Goal: Find specific page/section: Find specific page/section

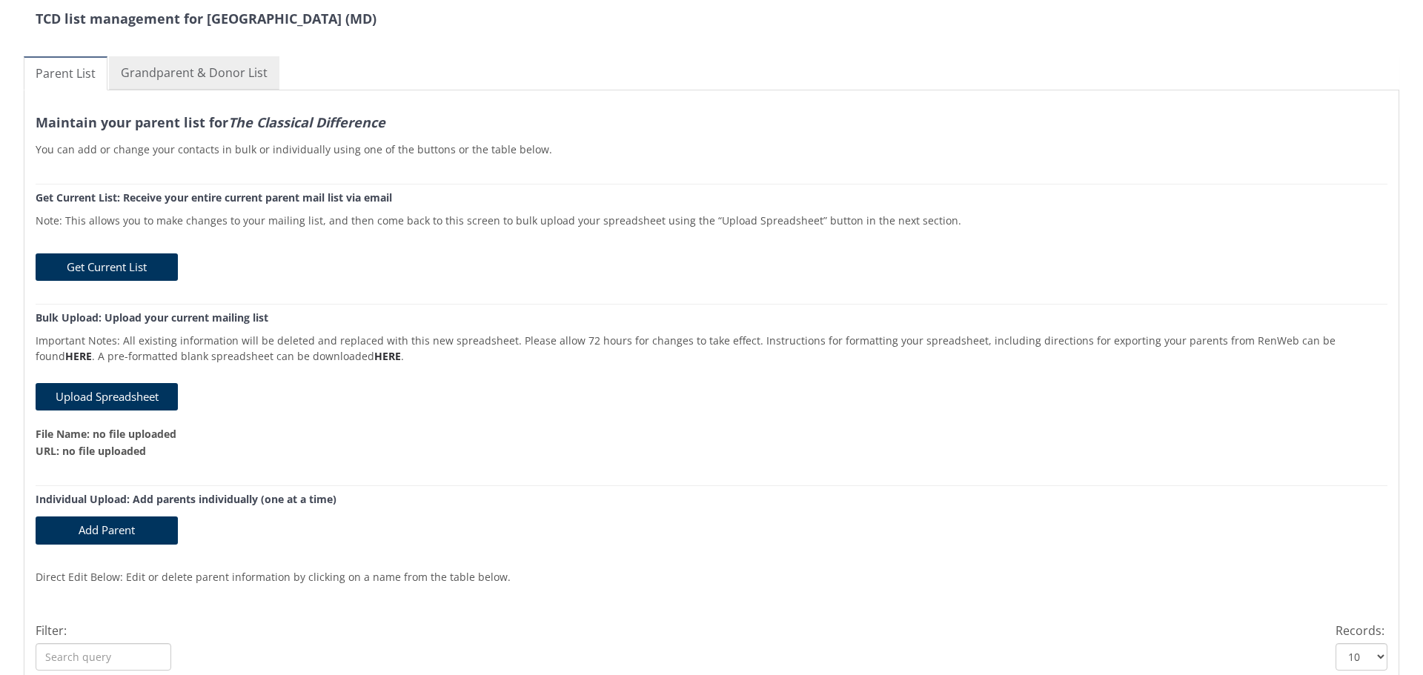
click at [212, 69] on link "Grandparent & Donor List" at bounding box center [194, 72] width 170 height 33
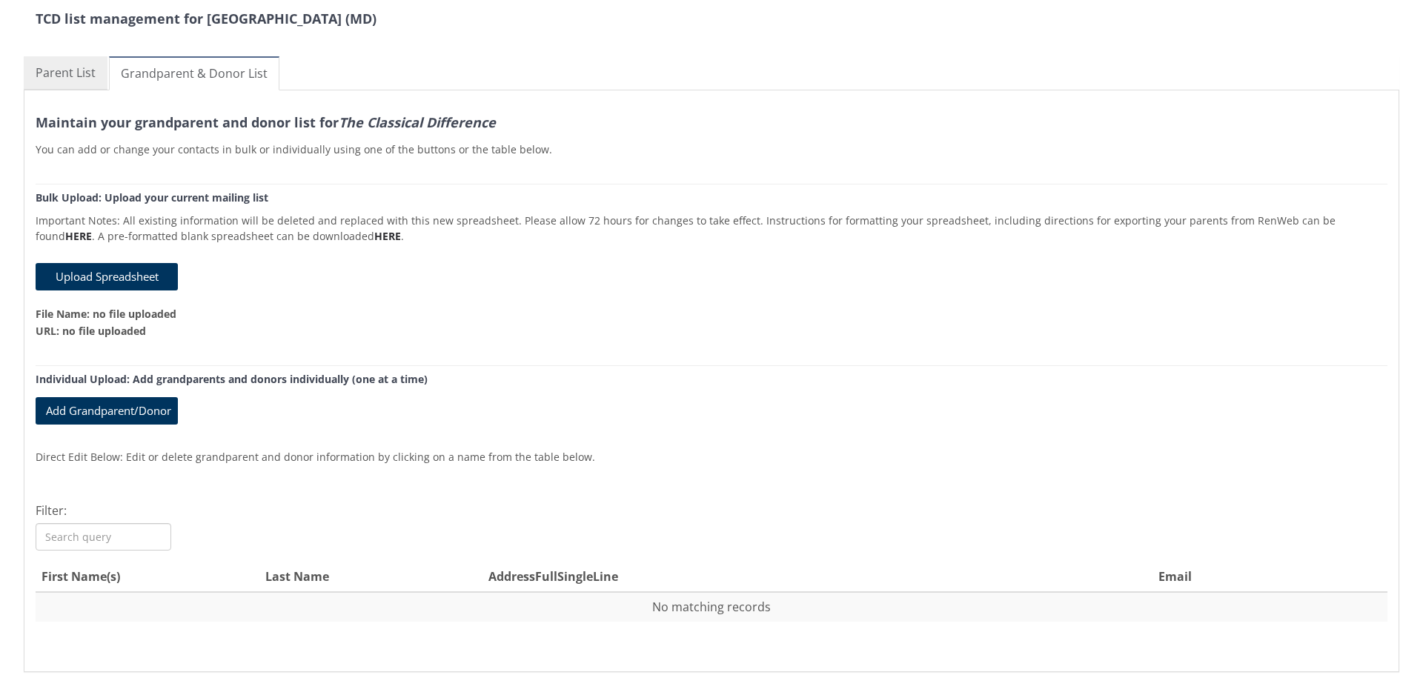
click at [60, 70] on link "Parent List" at bounding box center [66, 72] width 84 height 33
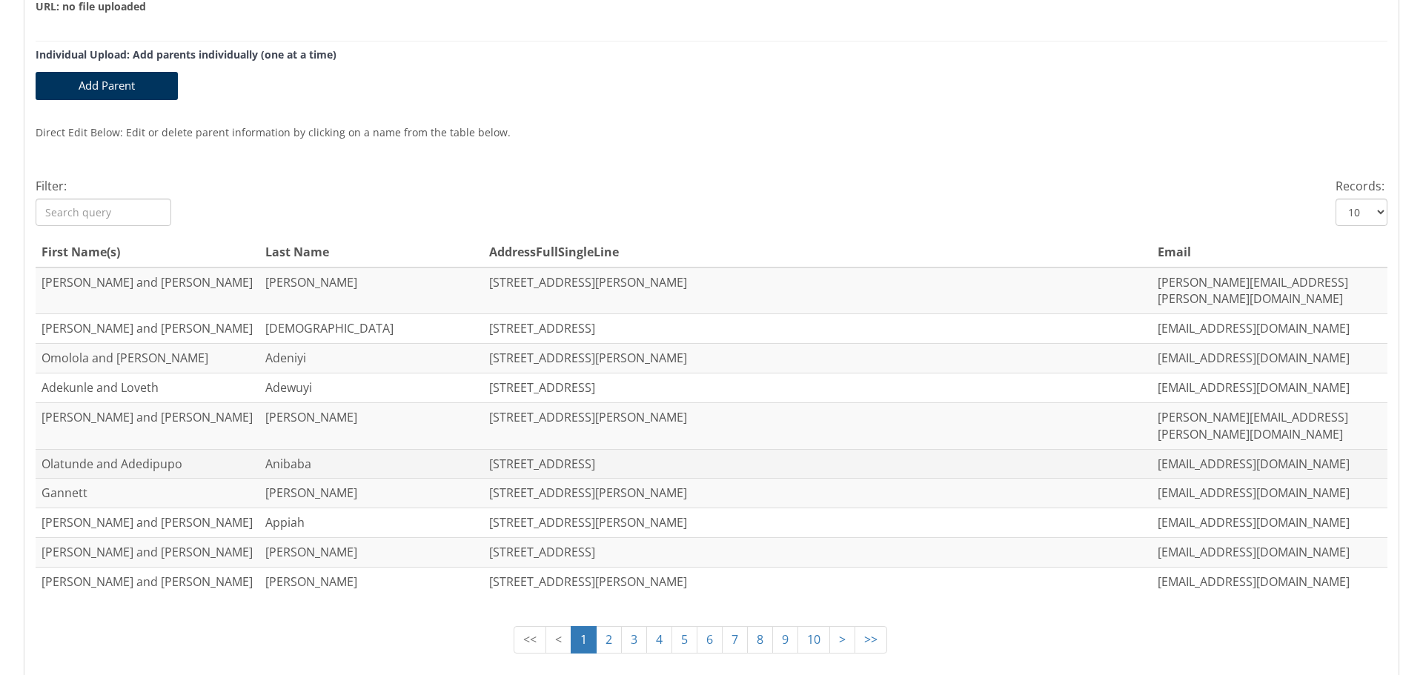
scroll to position [515, 0]
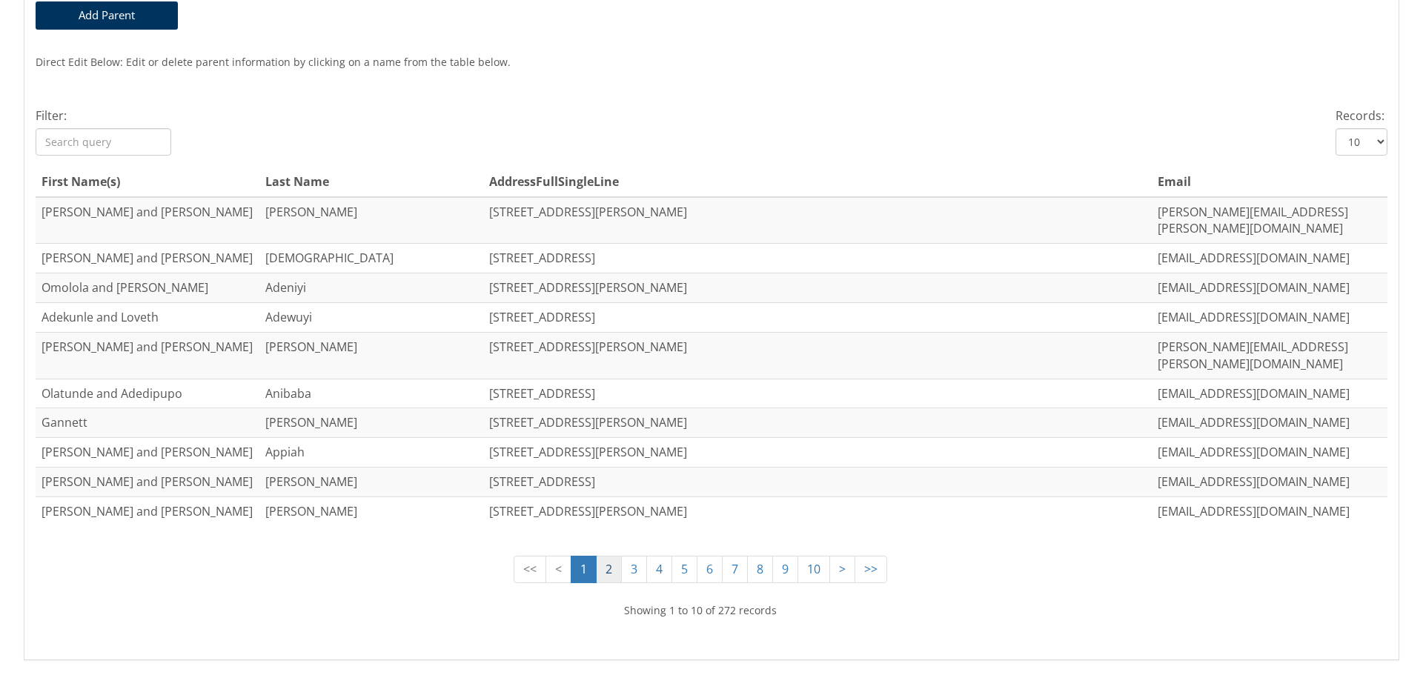
click at [596, 556] on link "2" at bounding box center [609, 569] width 26 height 27
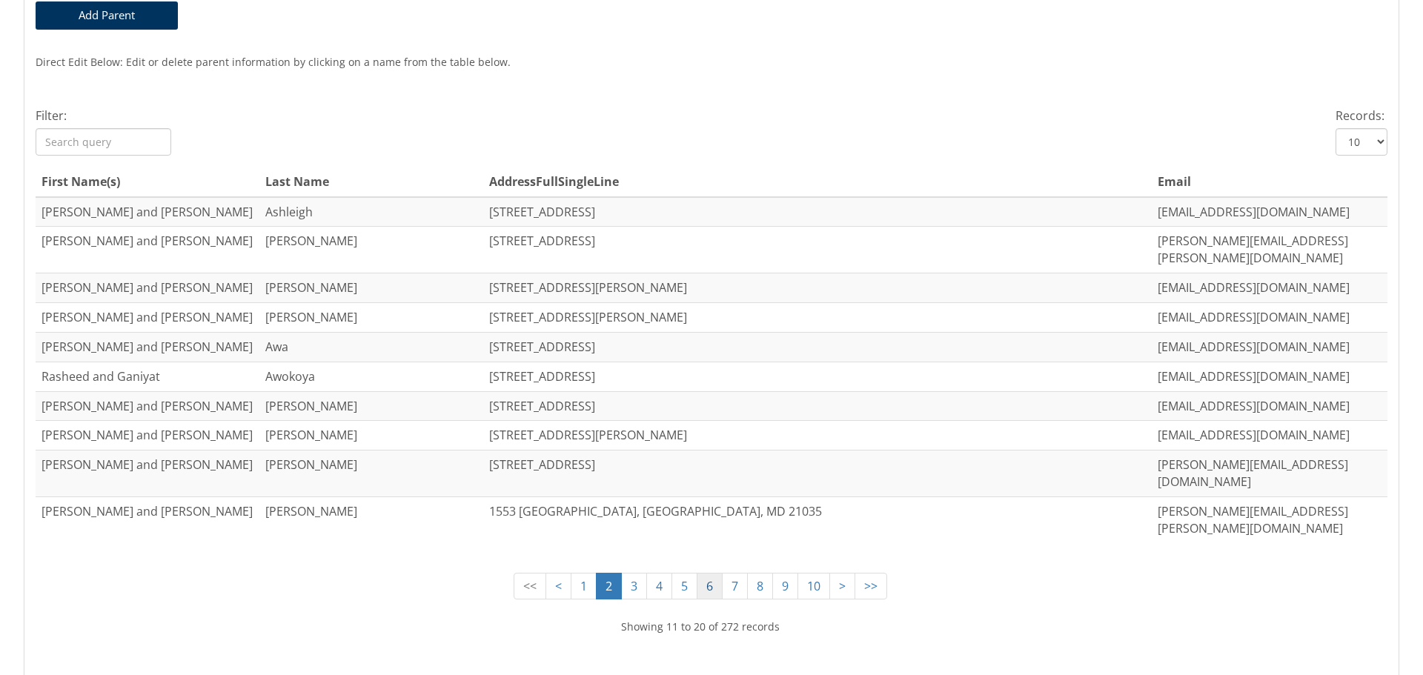
click at [707, 573] on link "6" at bounding box center [710, 586] width 26 height 27
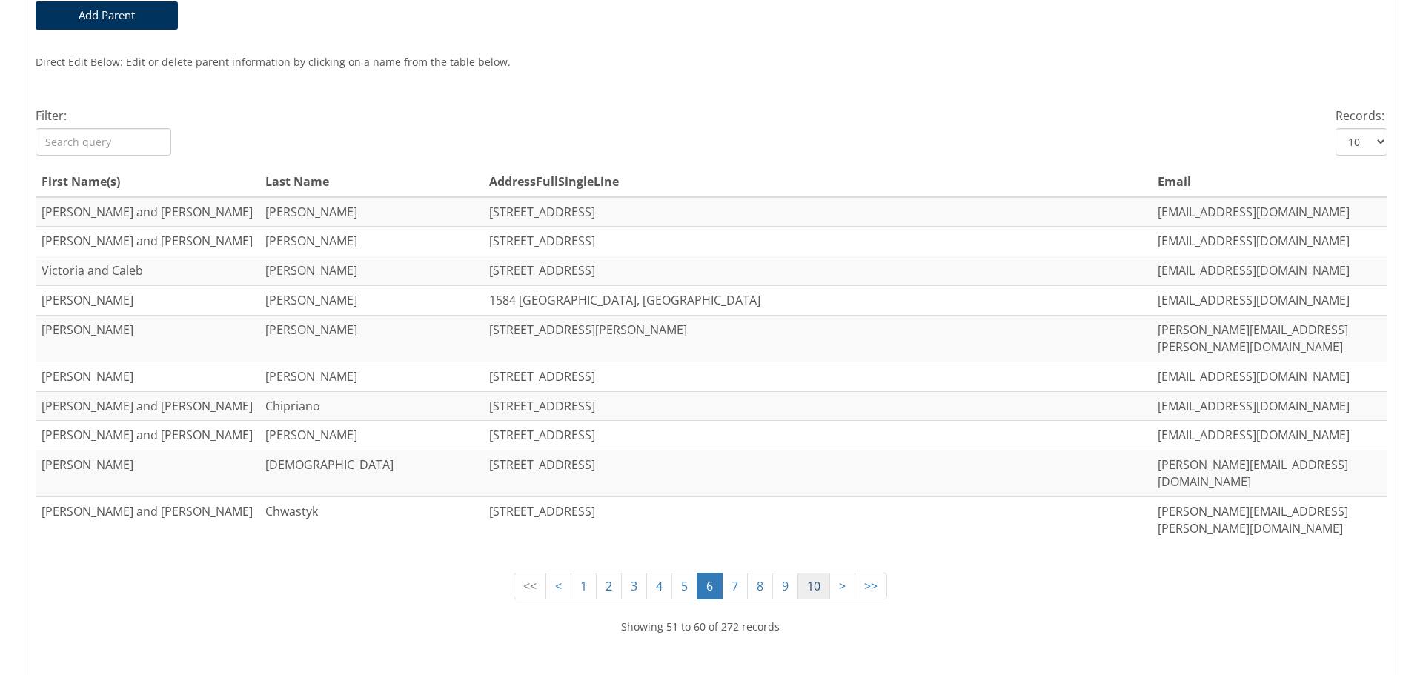
click at [799, 573] on link "10" at bounding box center [813, 586] width 33 height 27
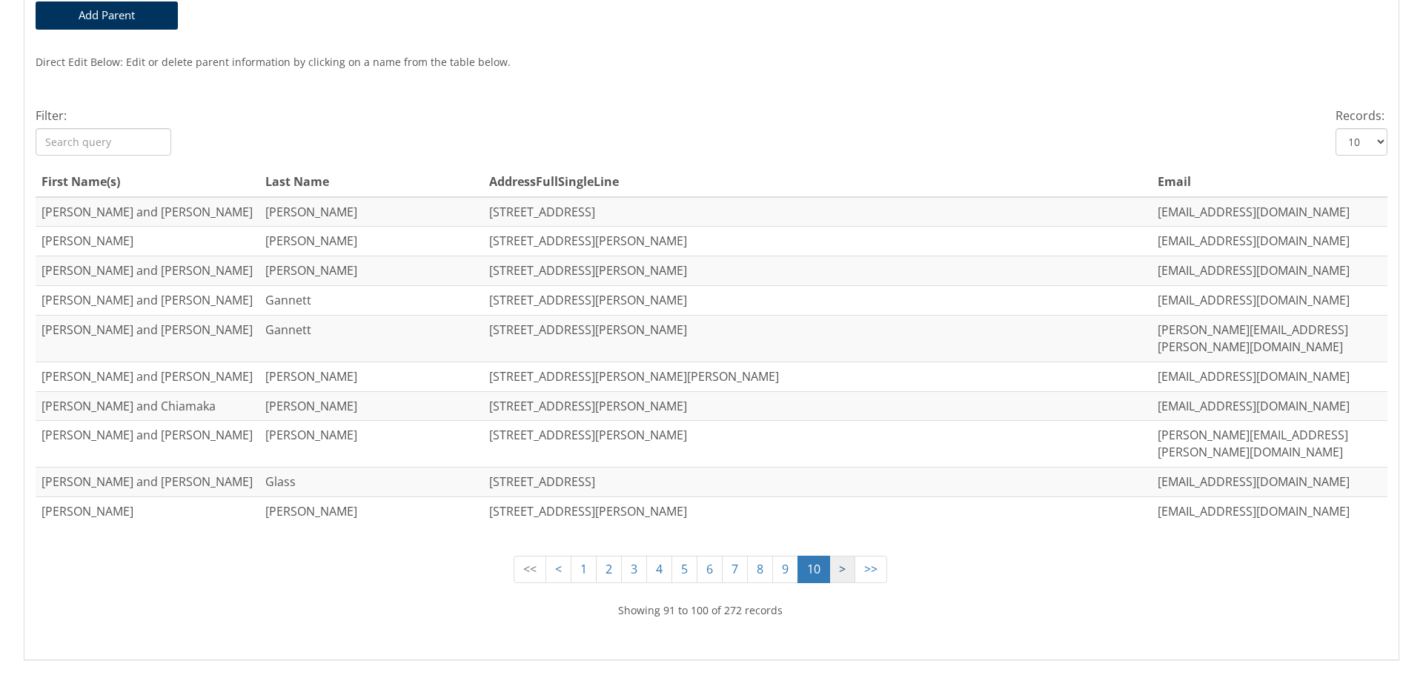
click at [832, 556] on link ">" at bounding box center [842, 569] width 26 height 27
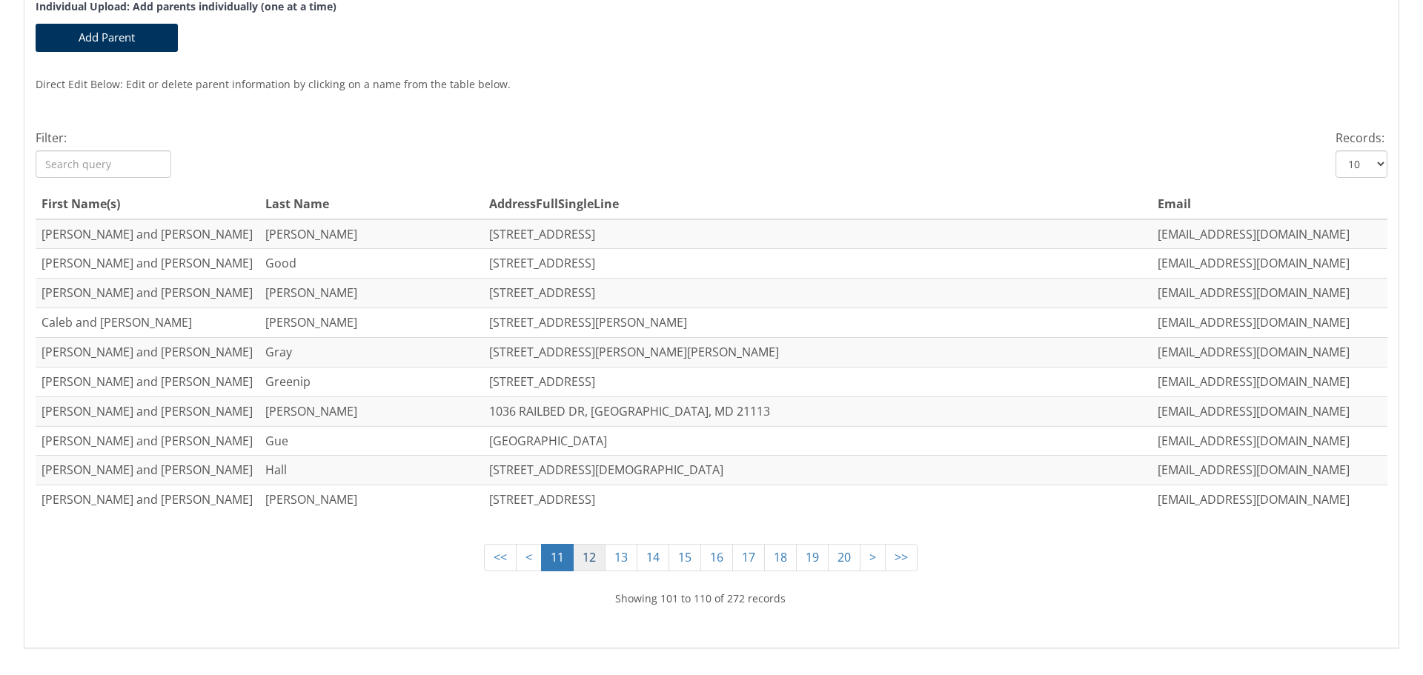
click at [583, 544] on link "12" at bounding box center [589, 557] width 33 height 27
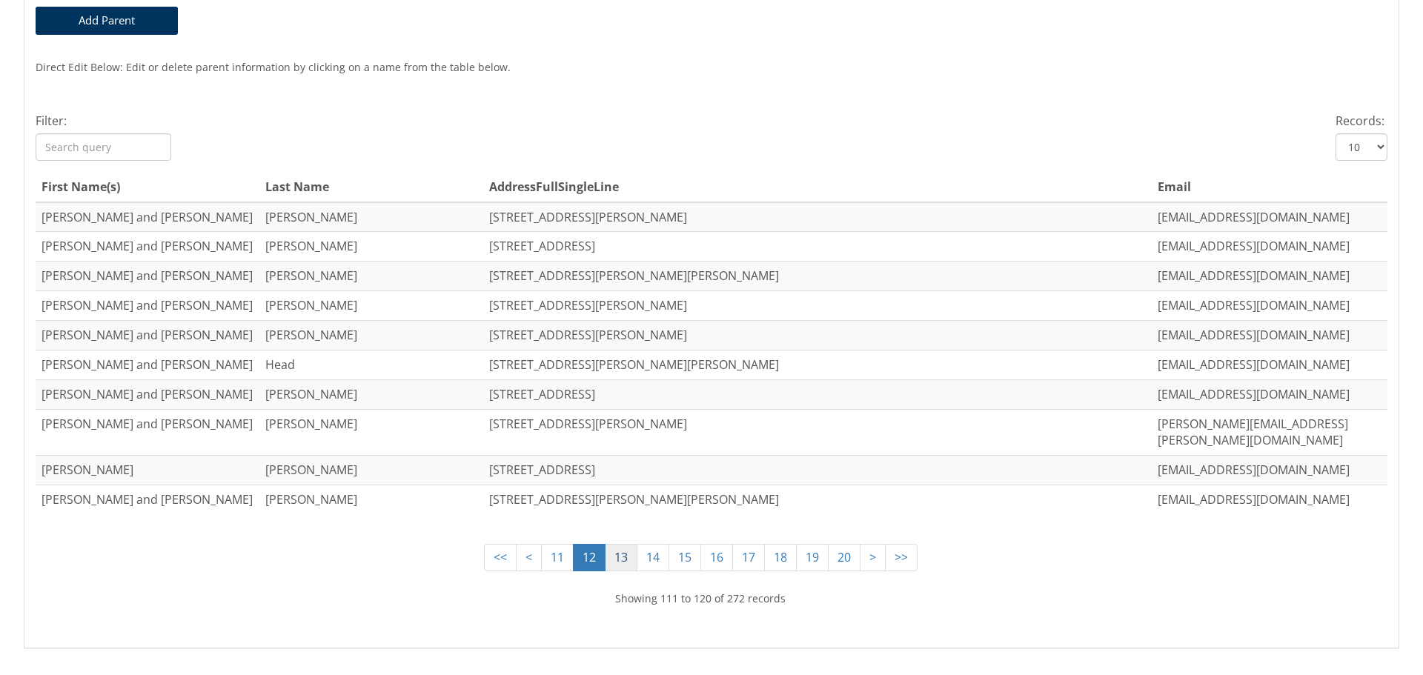
click at [608, 544] on link "13" at bounding box center [621, 557] width 33 height 27
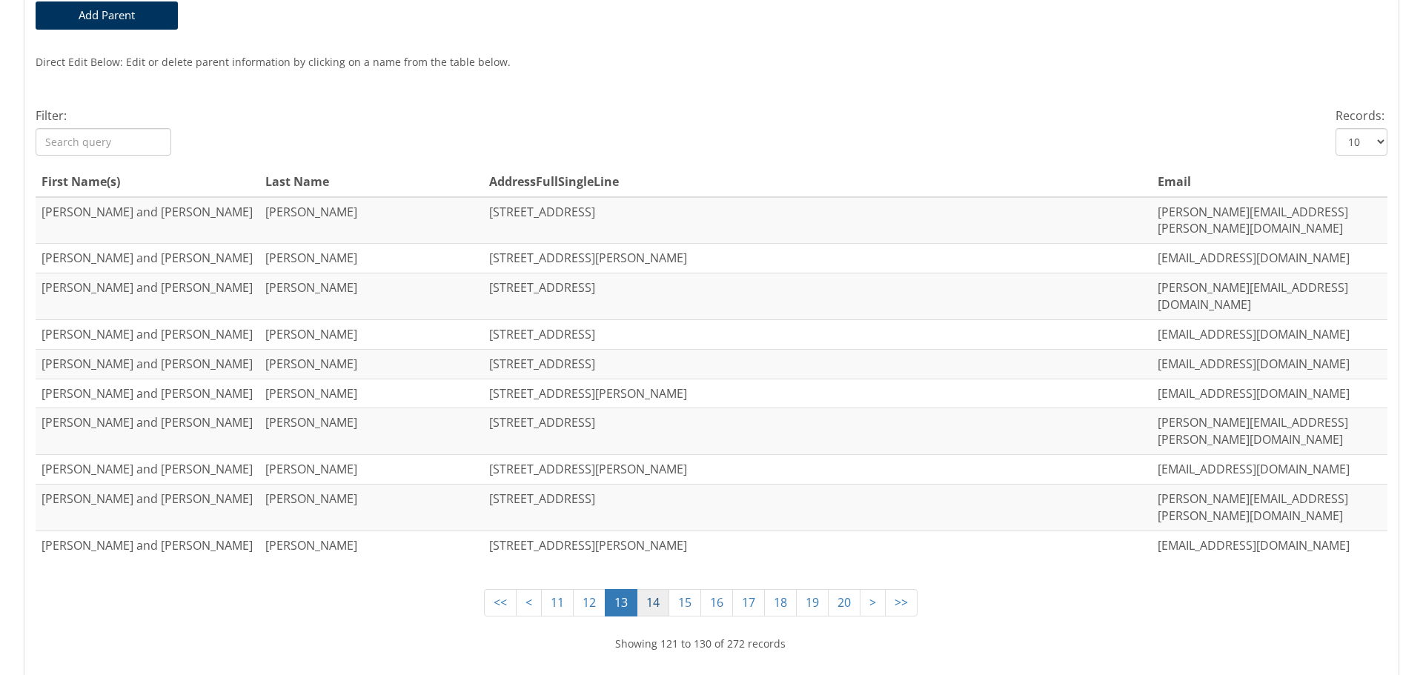
click at [646, 589] on link "14" at bounding box center [653, 602] width 33 height 27
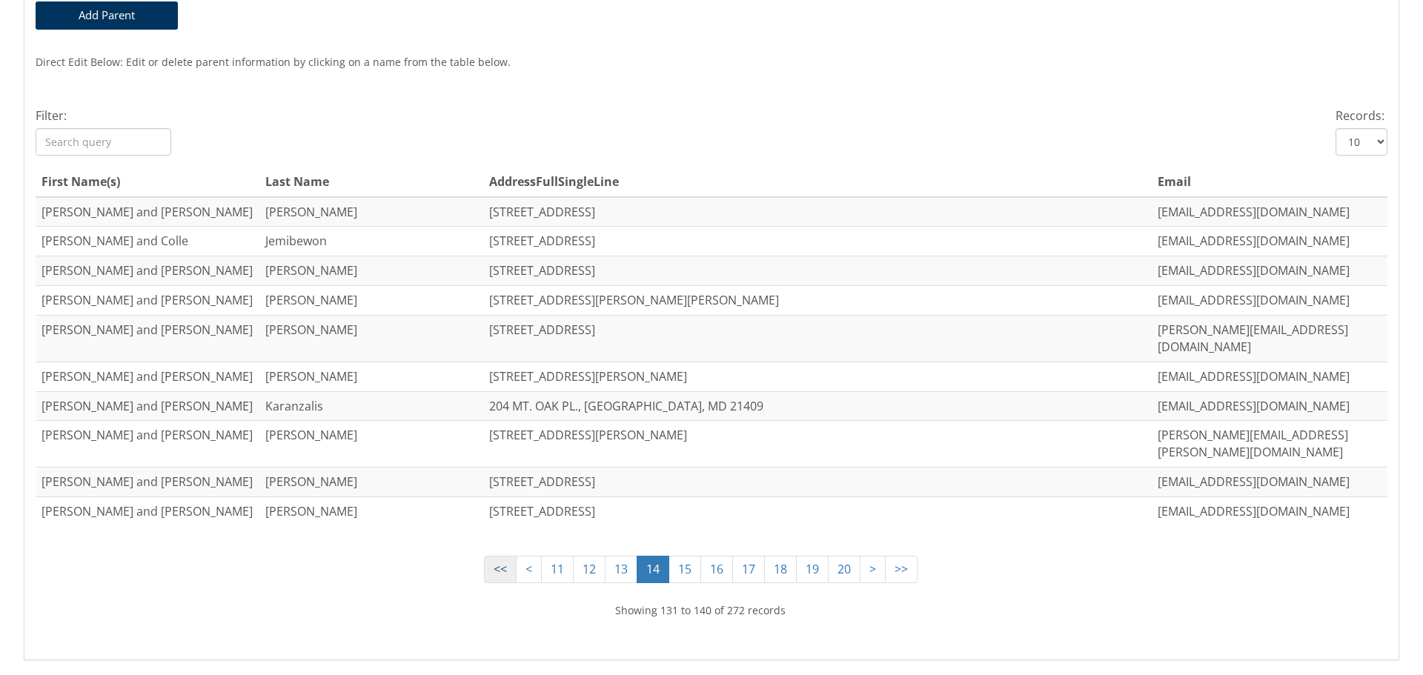
click at [488, 556] on link "<<" at bounding box center [500, 569] width 33 height 27
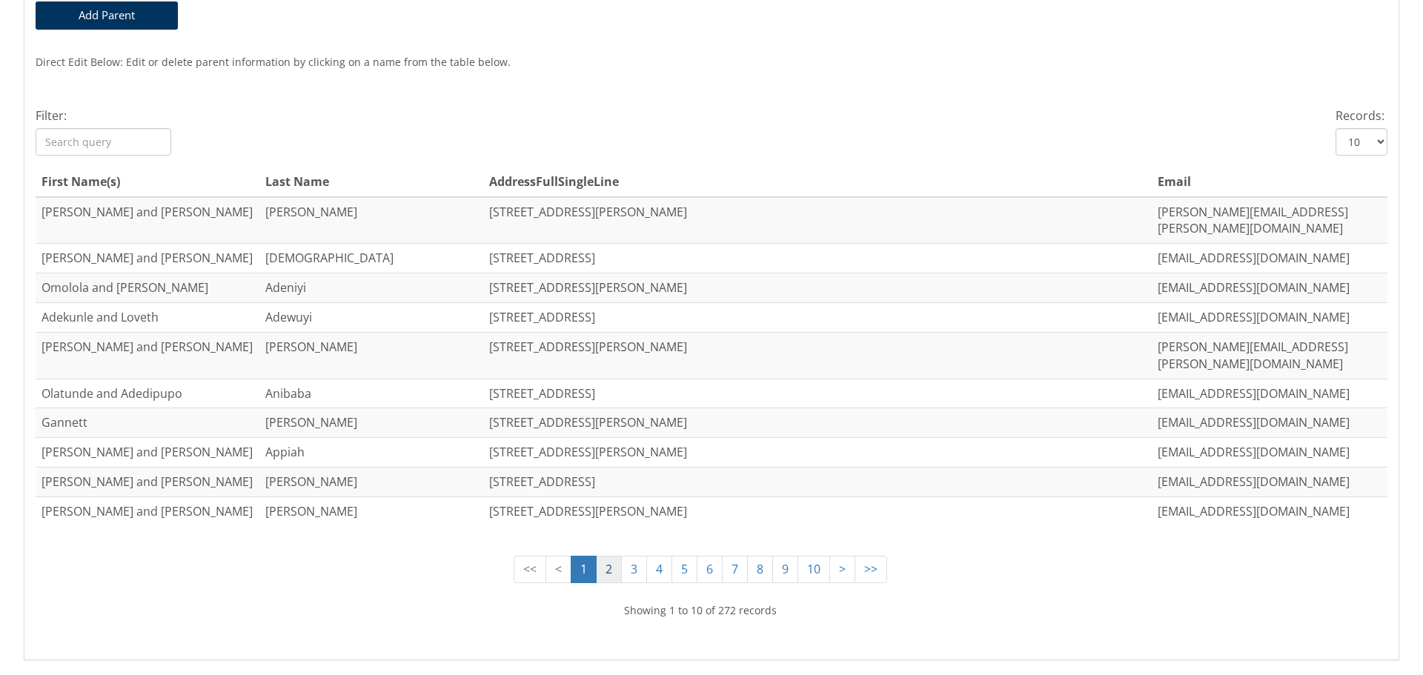
click at [597, 556] on link "2" at bounding box center [609, 569] width 26 height 27
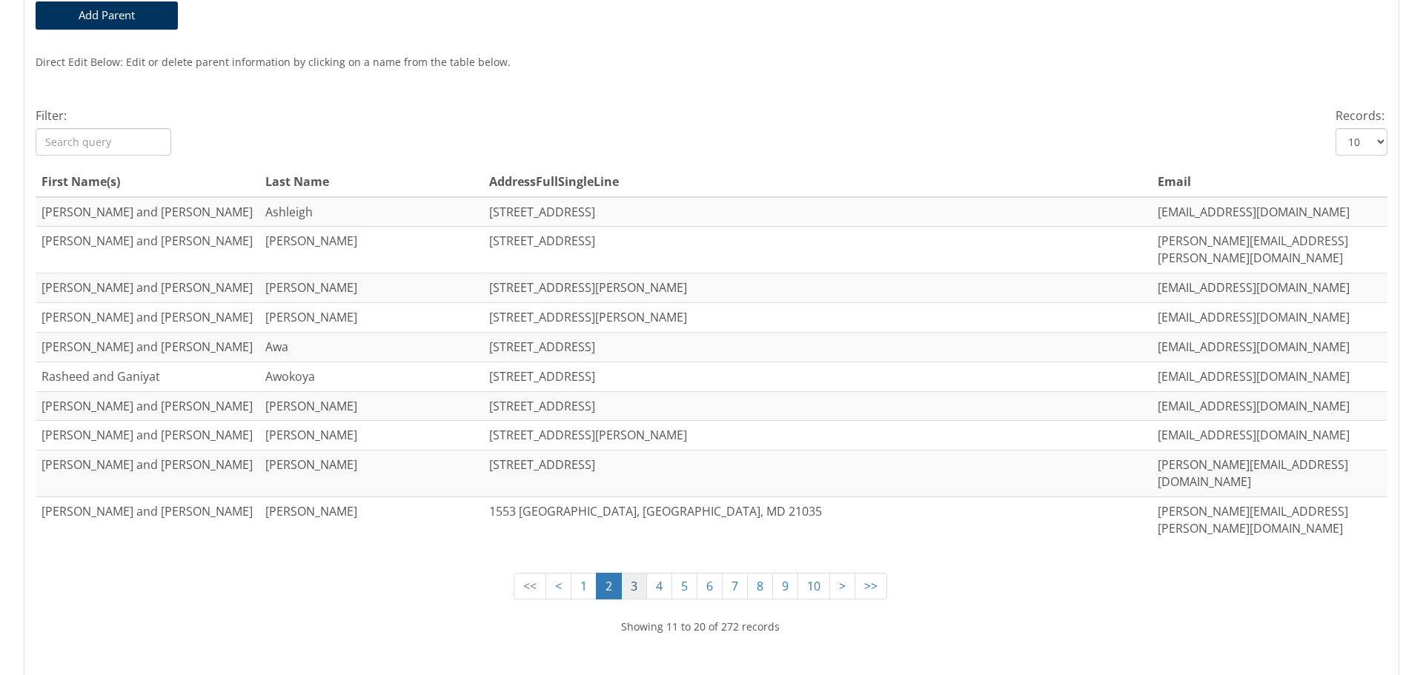
click at [627, 573] on link "3" at bounding box center [634, 586] width 26 height 27
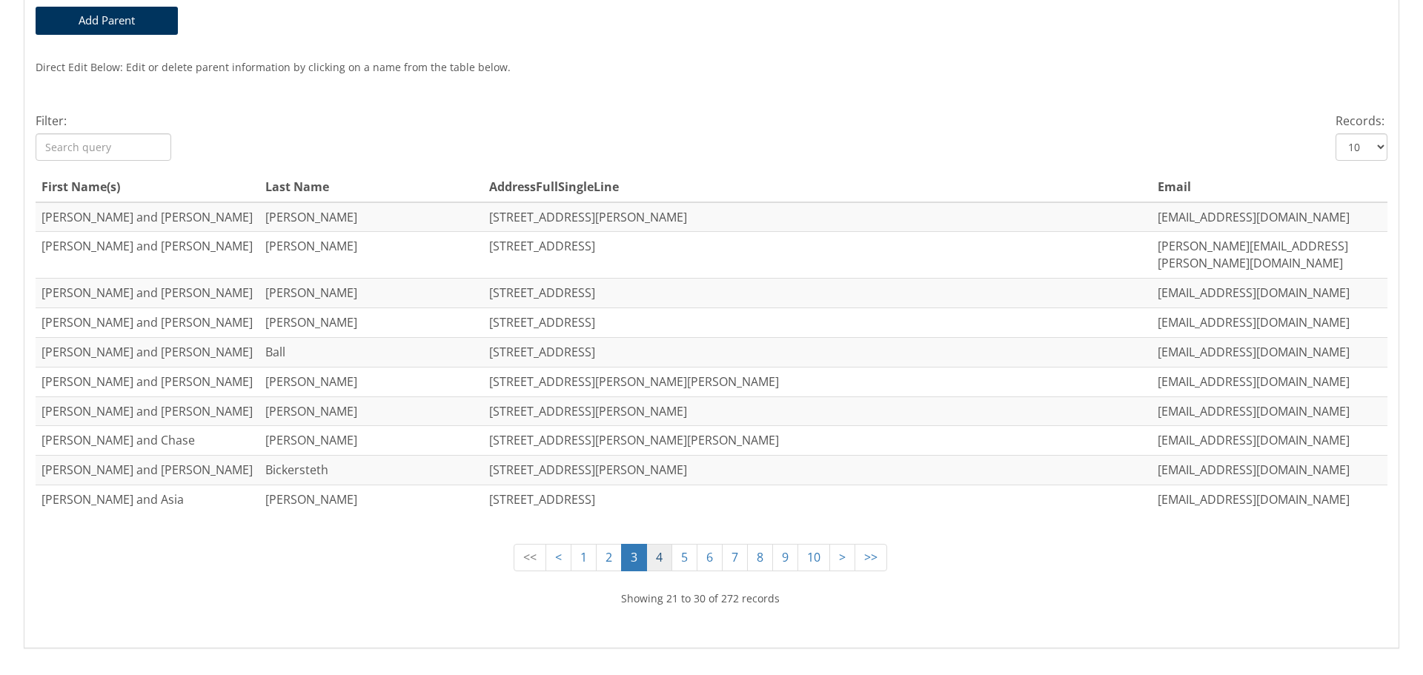
click at [646, 544] on link "4" at bounding box center [659, 557] width 26 height 27
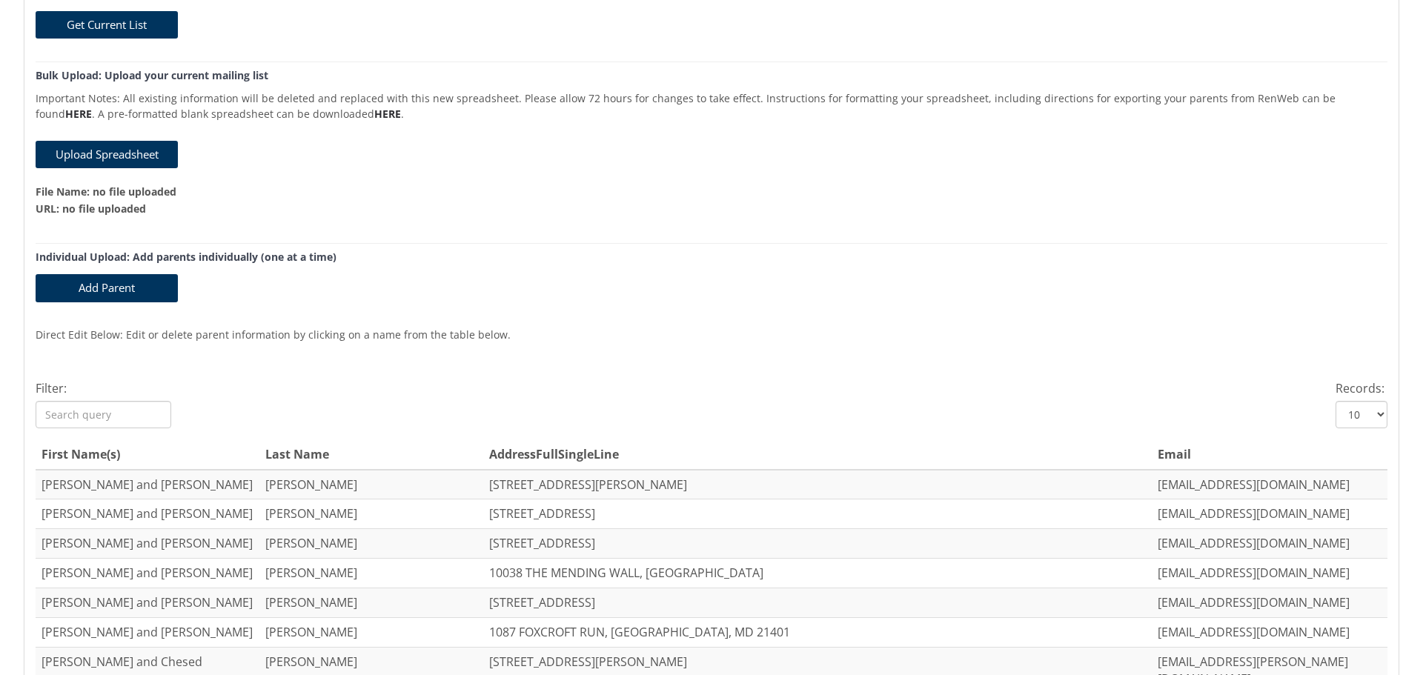
scroll to position [219, 0]
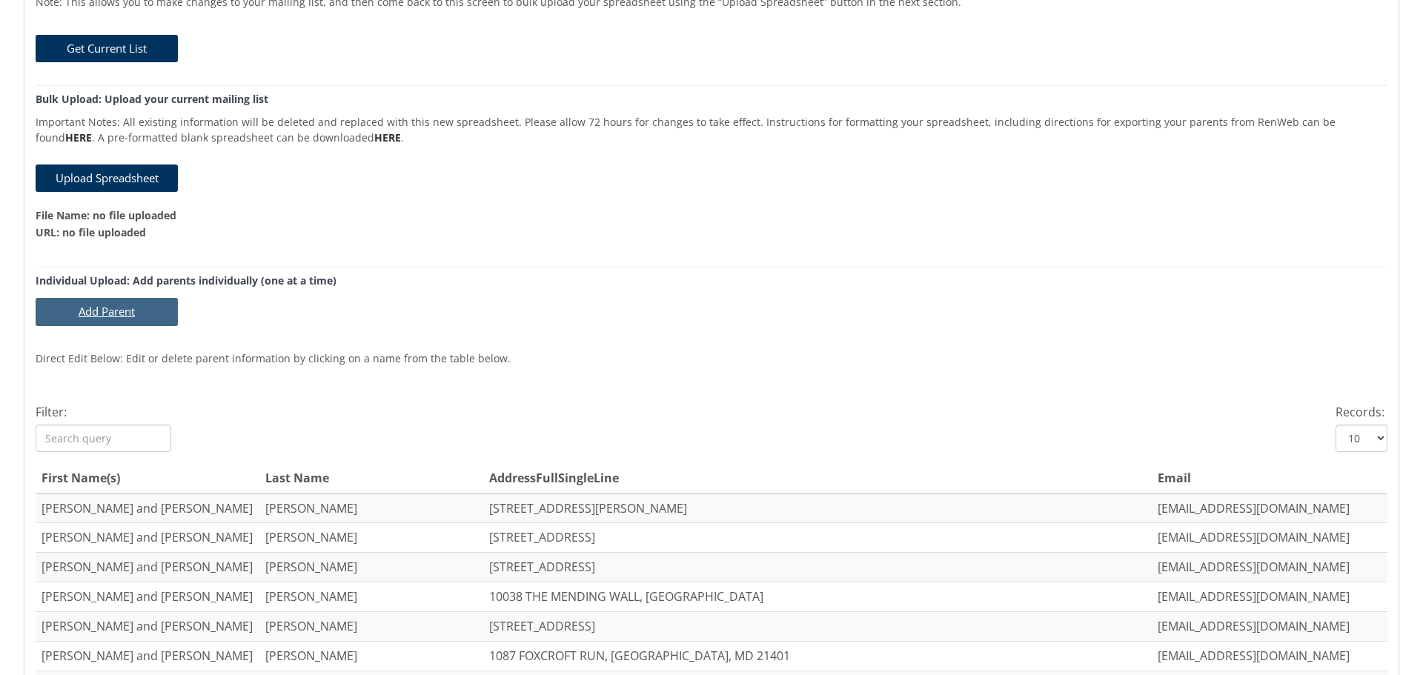
click at [94, 308] on button "Add Parent" at bounding box center [107, 311] width 142 height 27
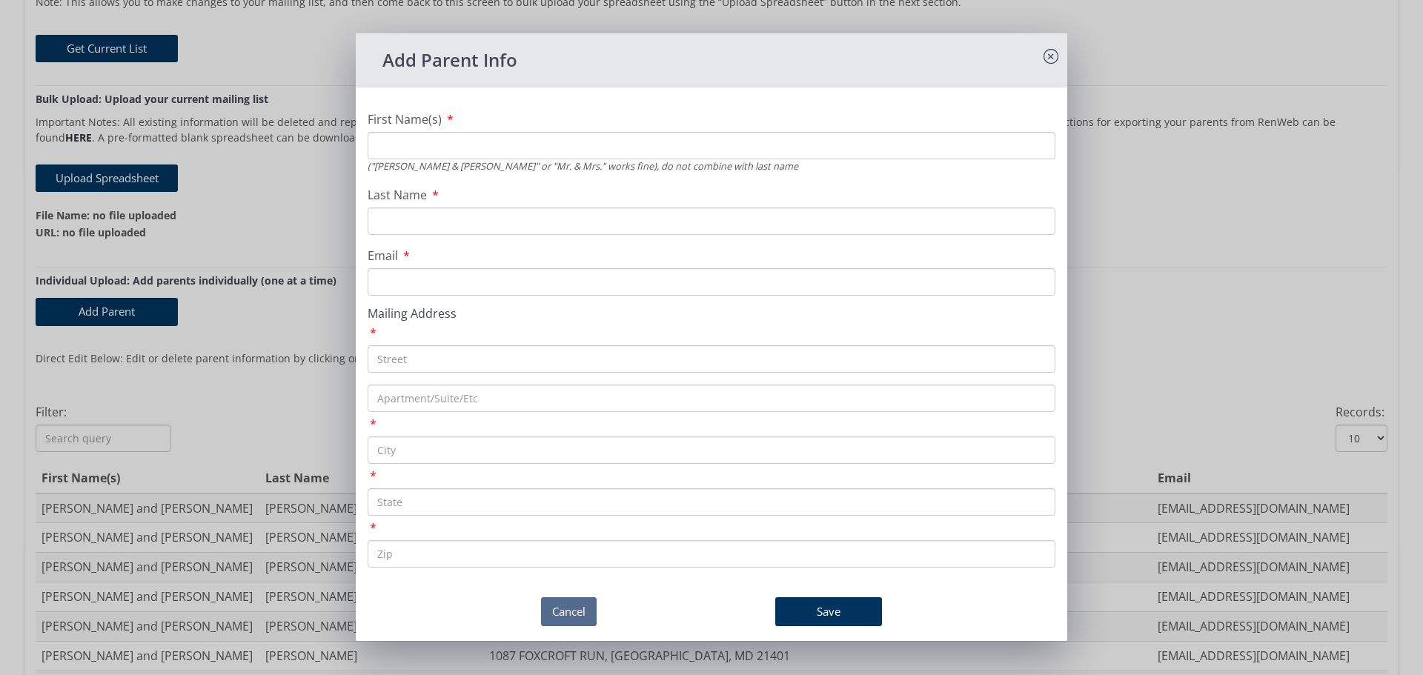
click at [565, 610] on button "Cancel" at bounding box center [569, 611] width 56 height 29
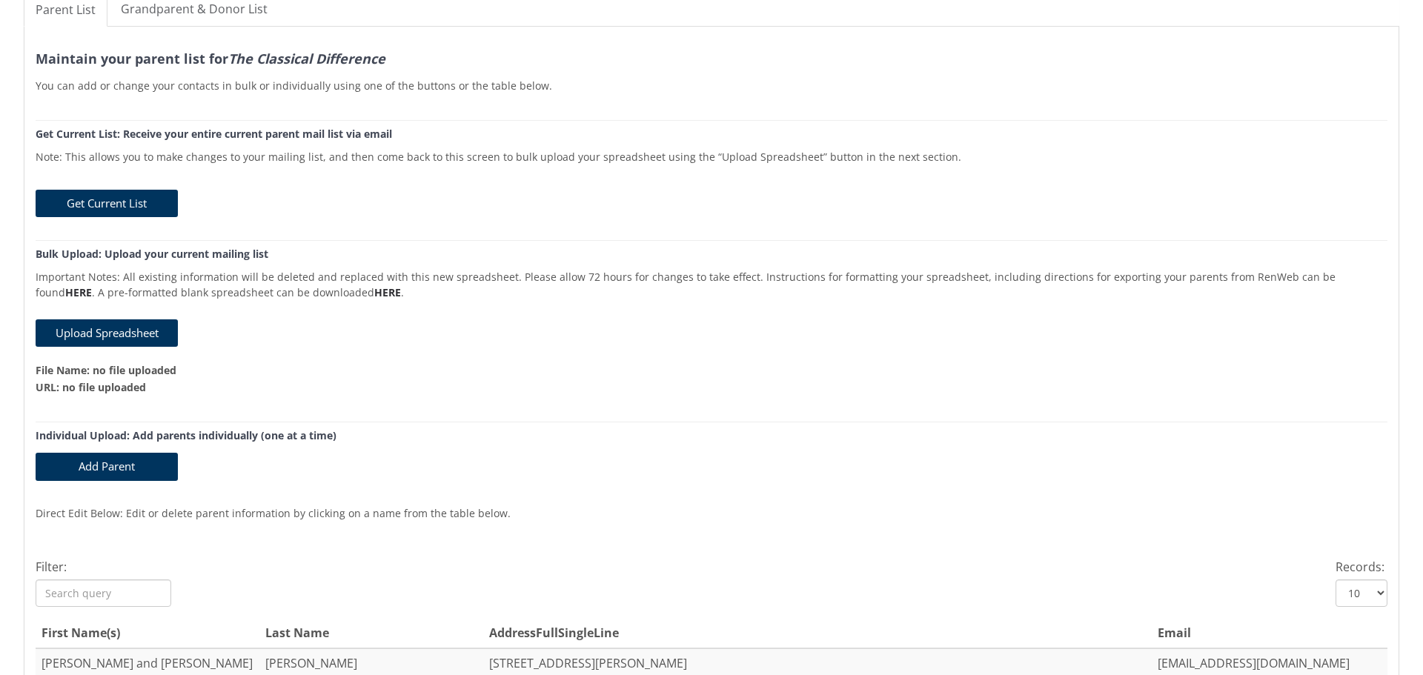
scroll to position [0, 0]
